Goal: Information Seeking & Learning: Learn about a topic

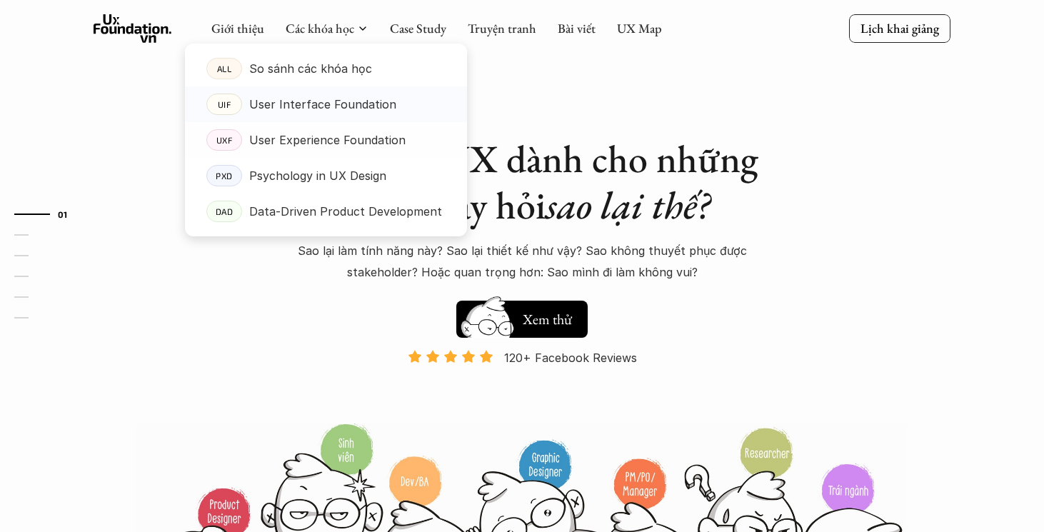
click at [319, 130] on p "User Experience Foundation" at bounding box center [327, 139] width 156 height 21
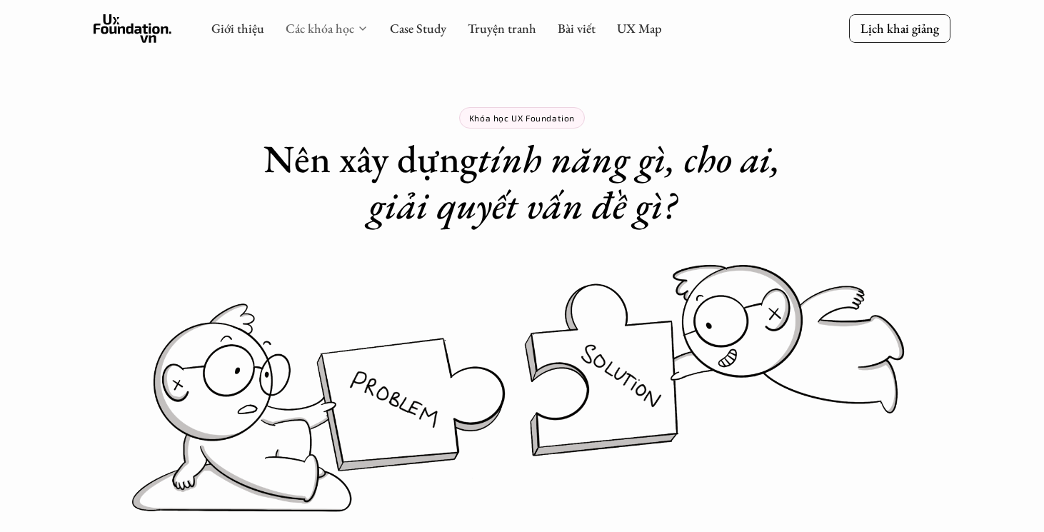
click at [334, 36] on link "Các khóa học" at bounding box center [320, 28] width 69 height 16
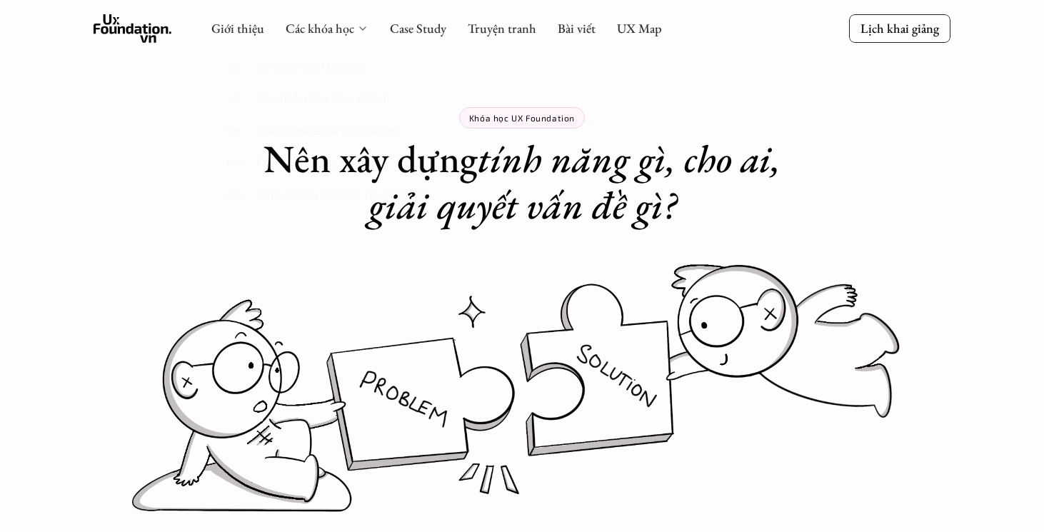
click at [363, 30] on icon at bounding box center [362, 28] width 11 height 11
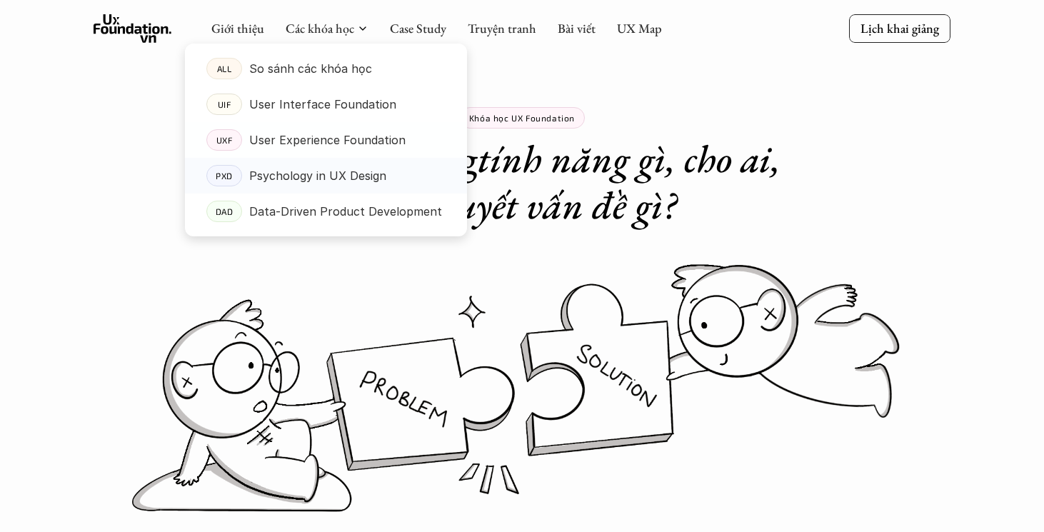
click at [323, 172] on p "Psychology in UX Design" at bounding box center [317, 175] width 137 height 21
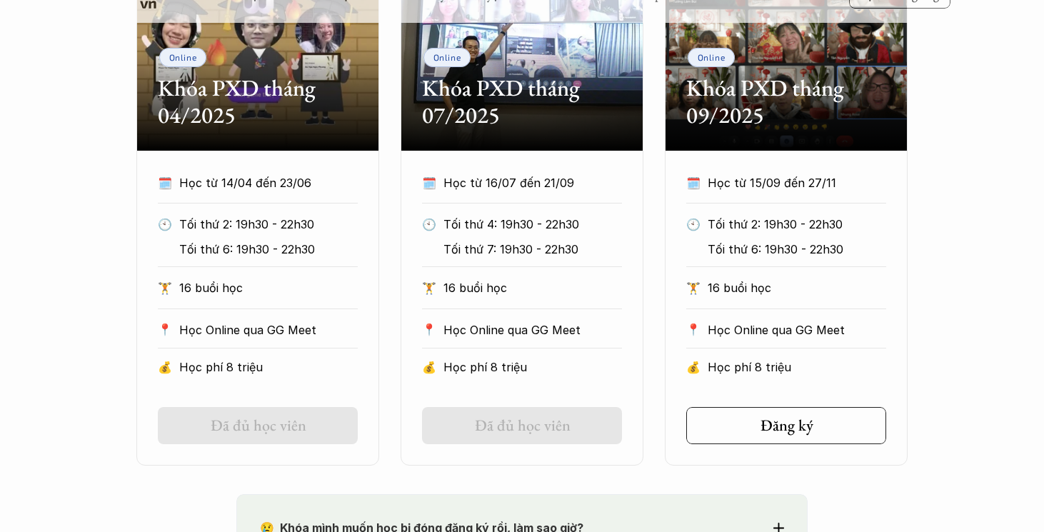
scroll to position [637, 0]
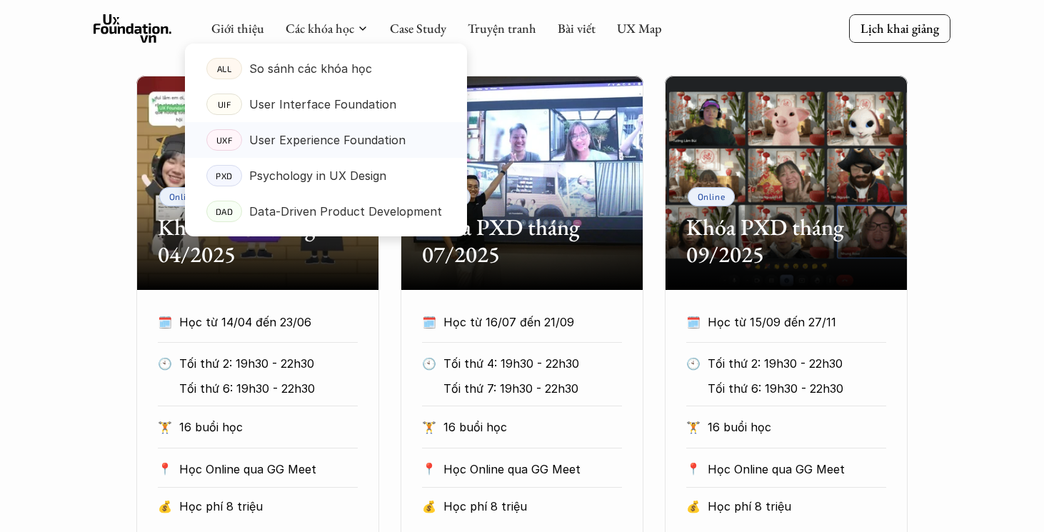
click at [336, 133] on p "User Experience Foundation" at bounding box center [327, 139] width 156 height 21
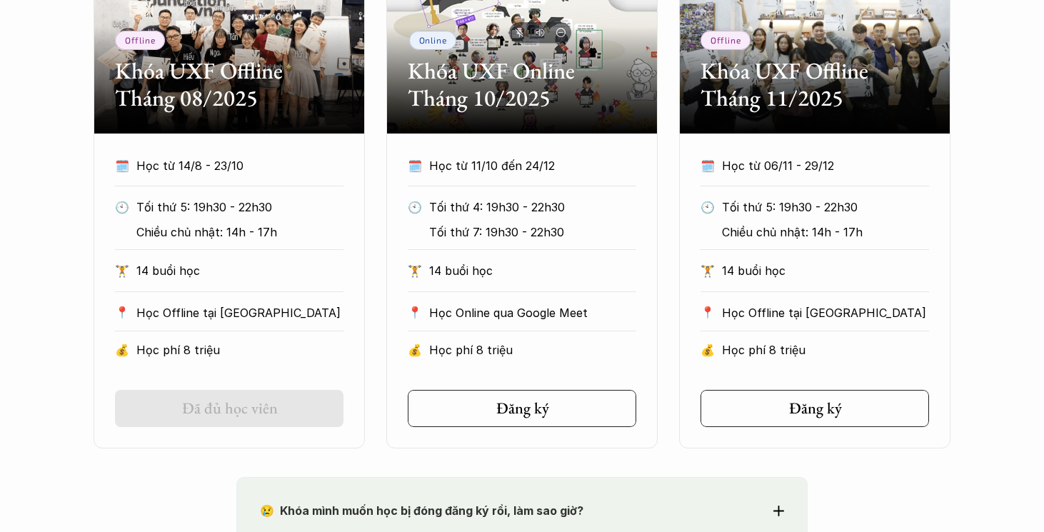
scroll to position [813, 0]
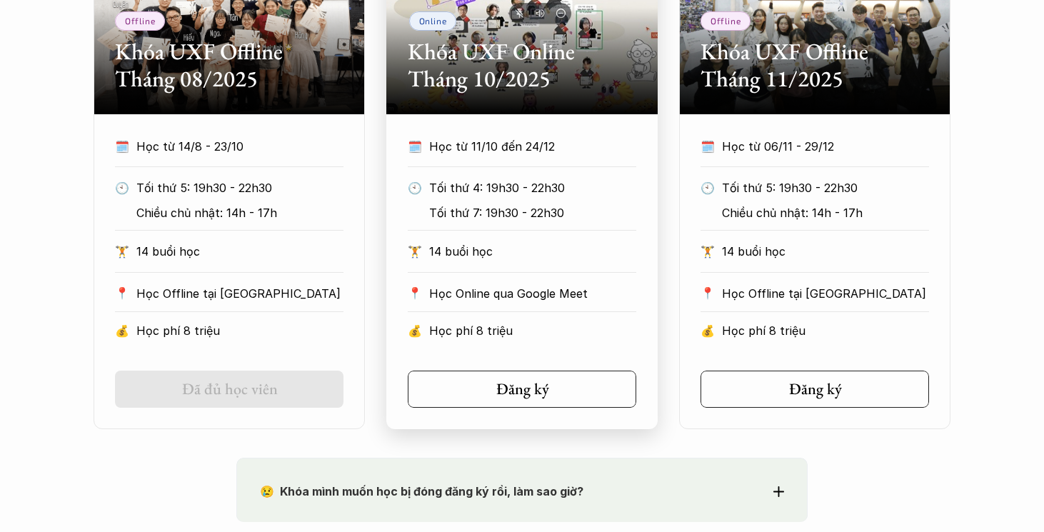
click at [564, 287] on p "Học Online qua Google Meet" at bounding box center [532, 293] width 207 height 21
click at [505, 82] on h2 "Khóa UXF Online Tháng 10/2025" at bounding box center [522, 65] width 229 height 55
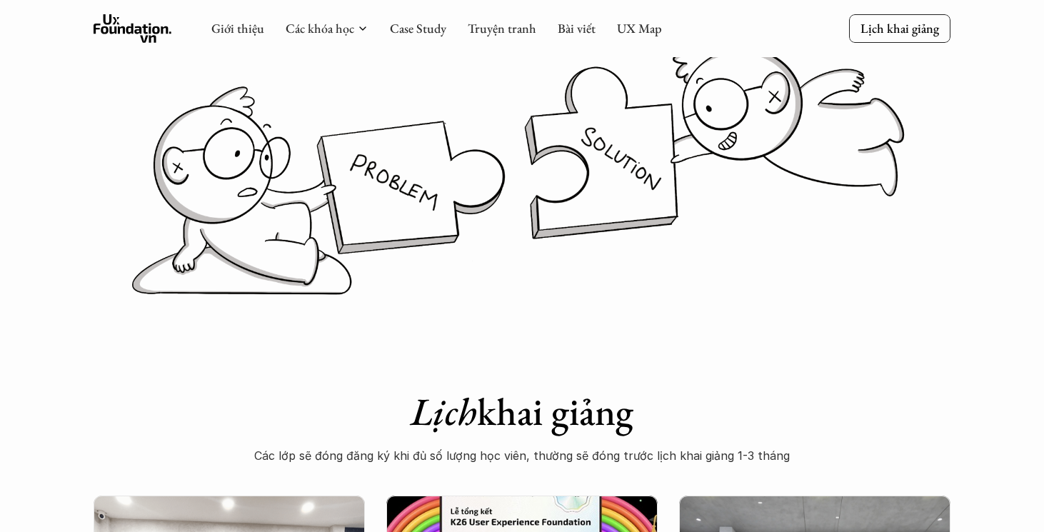
scroll to position [0, 0]
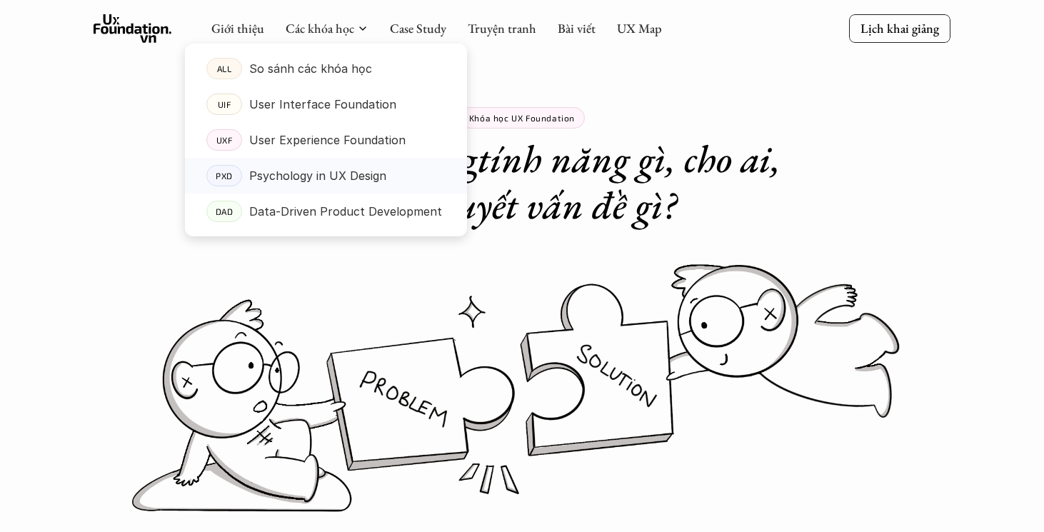
click at [321, 169] on p "Psychology in UX Design" at bounding box center [317, 175] width 137 height 21
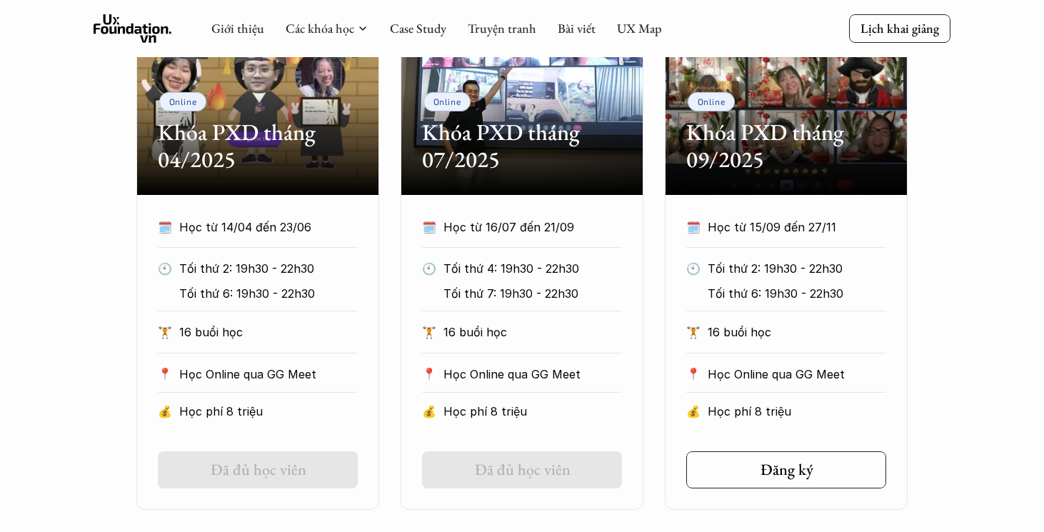
scroll to position [646, 0]
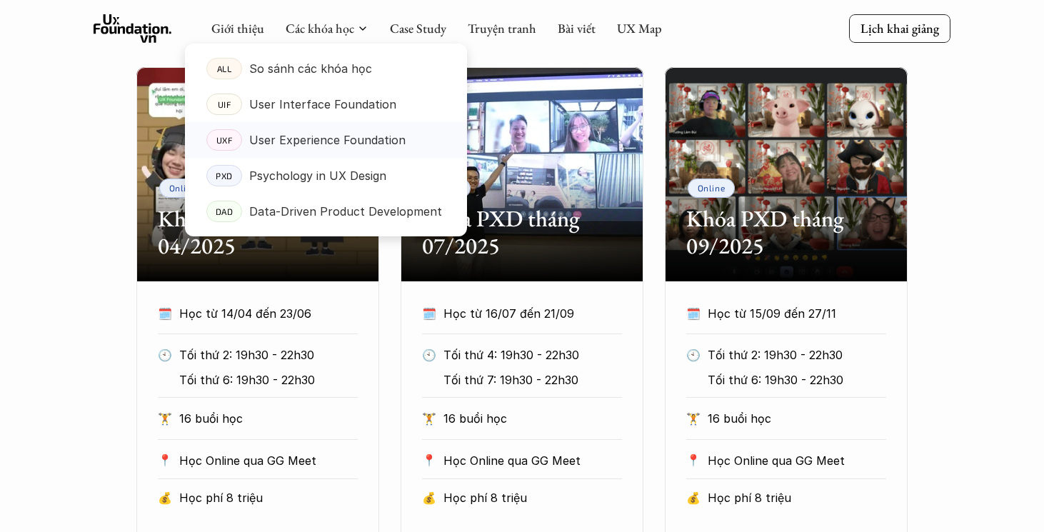
click at [324, 142] on p "User Experience Foundation" at bounding box center [327, 139] width 156 height 21
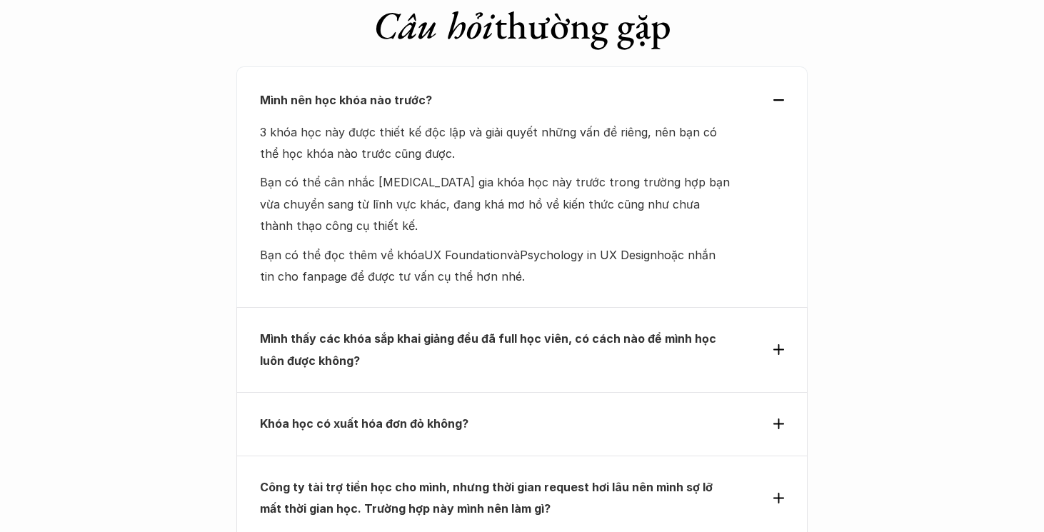
scroll to position [6309, 0]
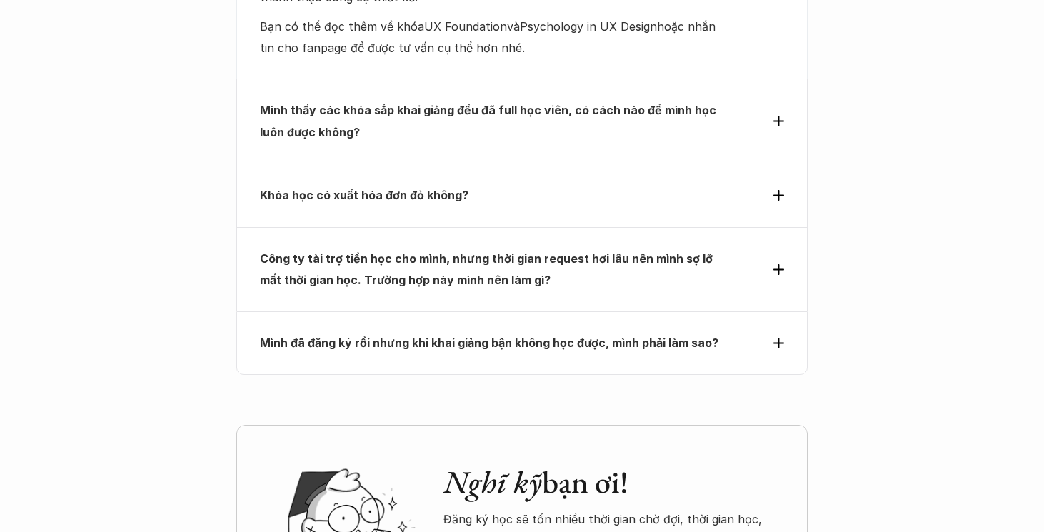
click at [471, 248] on p "Công ty tài trợ tiền học cho mình, nhưng thời gian request hơi lâu nên mình sợ …" at bounding box center [496, 270] width 472 height 44
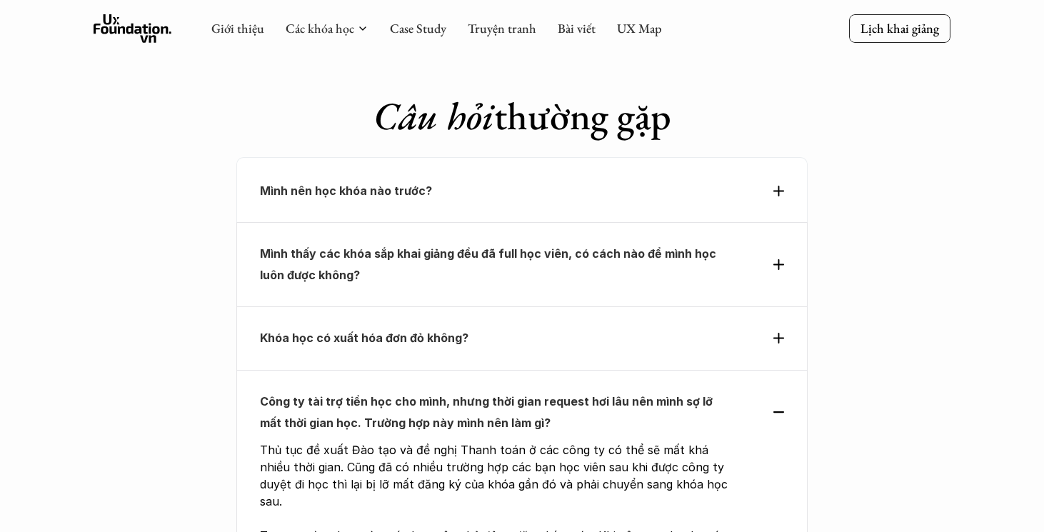
scroll to position [5965, 0]
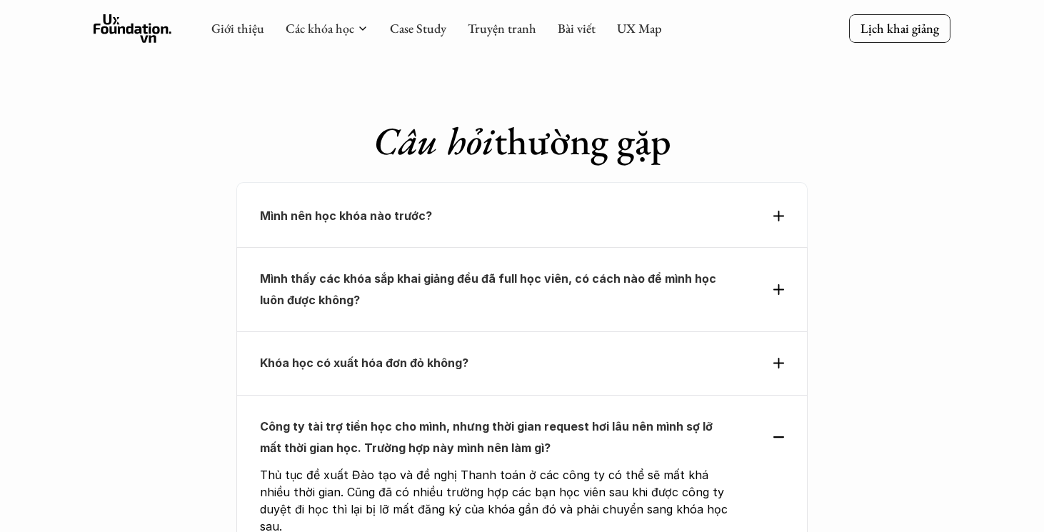
click at [475, 182] on div "Mình nên học khóa nào trước?" at bounding box center [521, 214] width 571 height 64
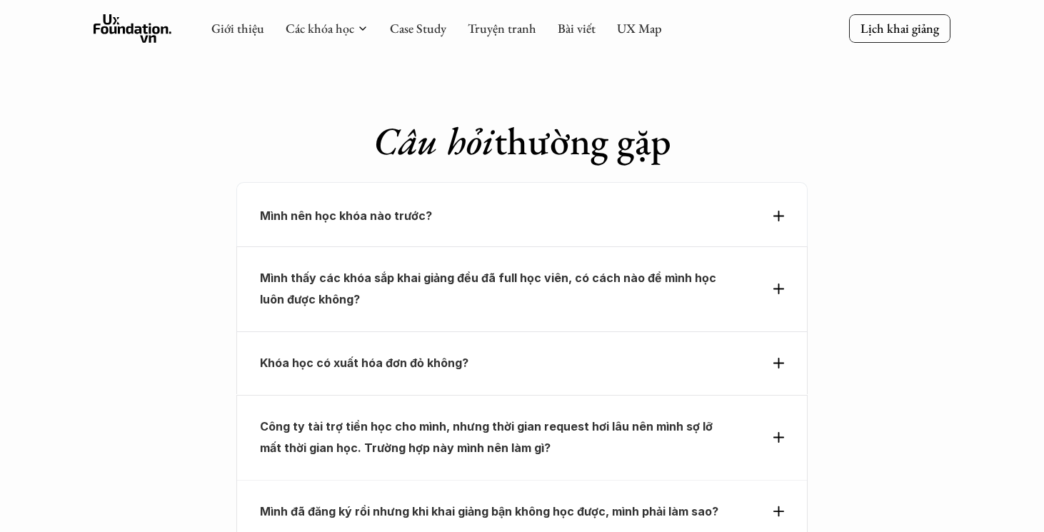
click at [471, 205] on p "Mình nên học khóa nào trước?" at bounding box center [496, 215] width 472 height 21
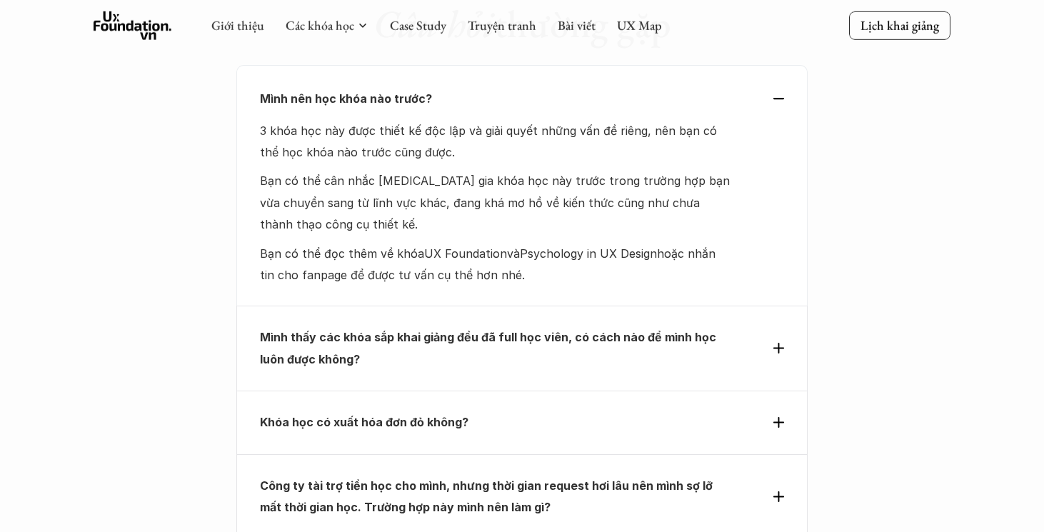
scroll to position [6072, 0]
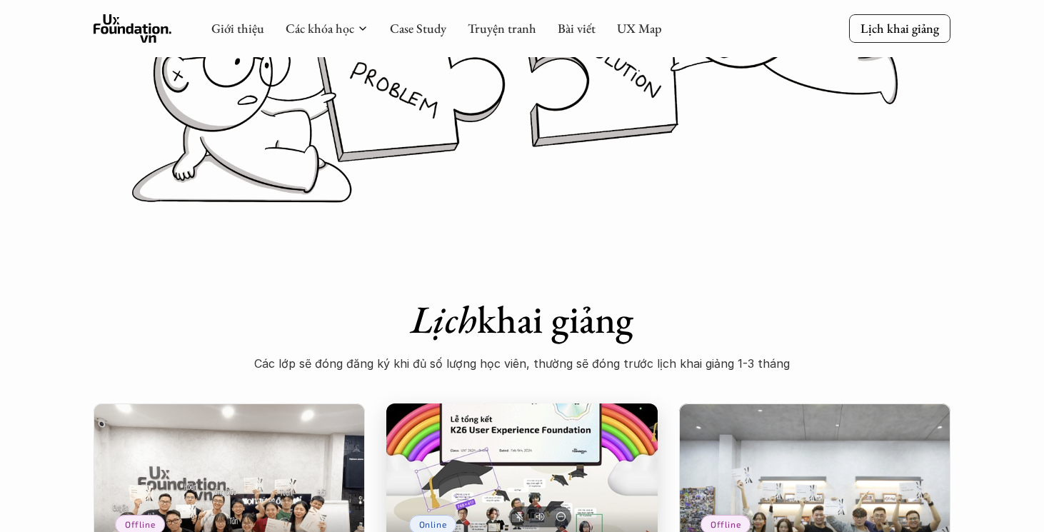
scroll to position [309, 0]
